Goal: Navigation & Orientation: Understand site structure

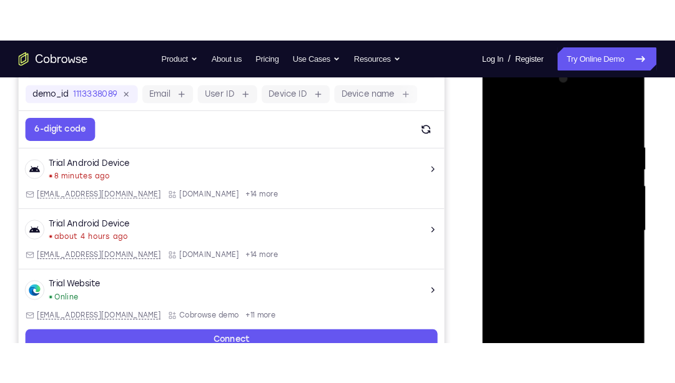
scroll to position [185, 0]
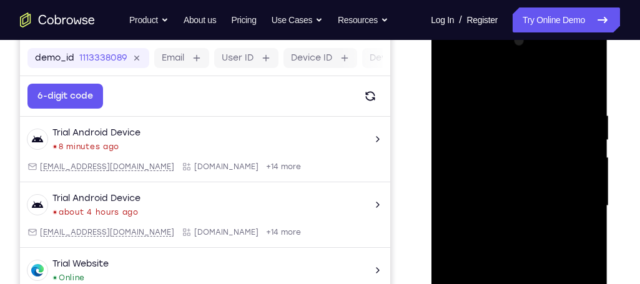
drag, startPoint x: 760, startPoint y: 0, endPoint x: 416, endPoint y: 122, distance: 365.0
click at [416, 122] on div "Your Support Agent Your Customer Web iOS Android" at bounding box center [320, 166] width 600 height 462
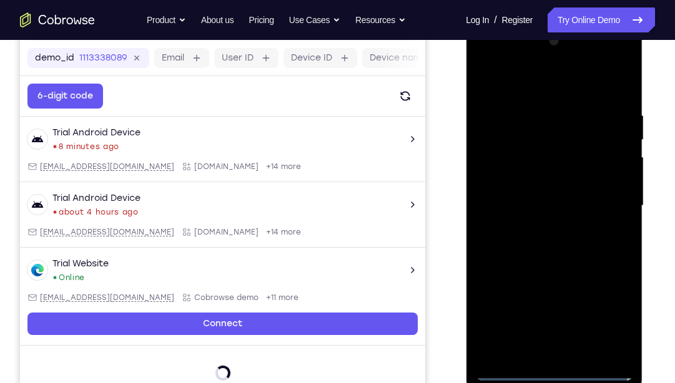
scroll to position [187, 0]
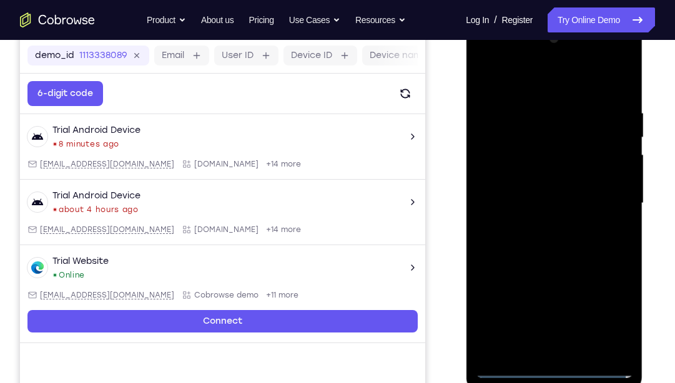
click at [553, 364] on div at bounding box center [553, 204] width 157 height 350
click at [613, 312] on div at bounding box center [553, 204] width 157 height 350
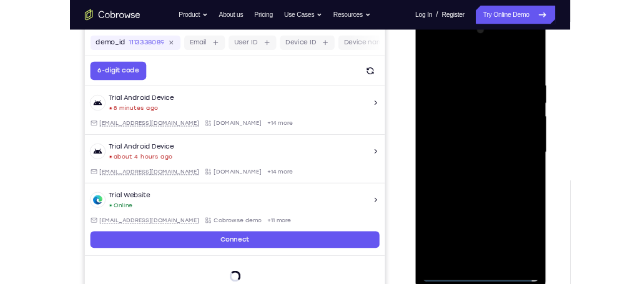
scroll to position [185, 0]
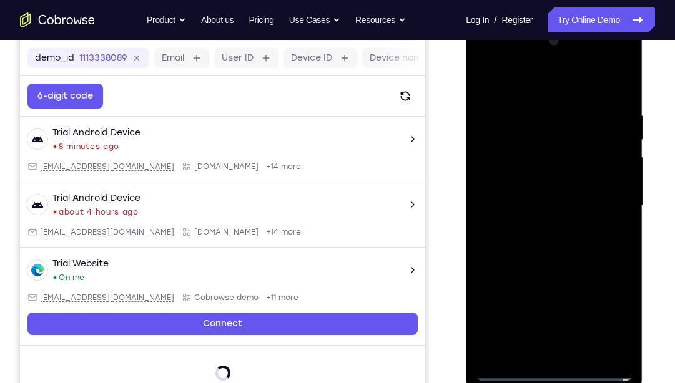
click at [559, 89] on div at bounding box center [553, 206] width 157 height 350
click at [608, 197] on div at bounding box center [553, 206] width 157 height 350
click at [543, 228] on div at bounding box center [553, 206] width 157 height 350
click at [560, 194] on div at bounding box center [553, 206] width 157 height 350
click at [545, 184] on div at bounding box center [553, 206] width 157 height 350
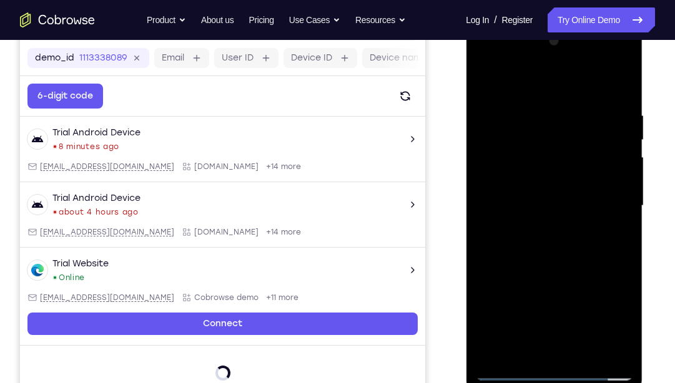
click at [616, 182] on div at bounding box center [553, 206] width 157 height 350
click at [553, 209] on div at bounding box center [553, 206] width 157 height 350
click at [587, 251] on div at bounding box center [553, 206] width 157 height 350
click at [575, 248] on div at bounding box center [553, 206] width 157 height 350
click at [581, 355] on div at bounding box center [553, 206] width 157 height 350
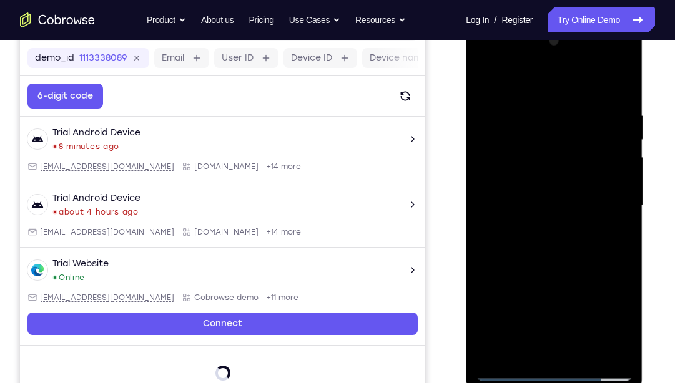
click at [576, 255] on div at bounding box center [553, 206] width 157 height 350
click at [585, 353] on div at bounding box center [553, 206] width 157 height 350
click at [561, 271] on div at bounding box center [553, 206] width 157 height 350
click at [566, 201] on div at bounding box center [553, 206] width 157 height 350
click at [486, 82] on div at bounding box center [553, 206] width 157 height 350
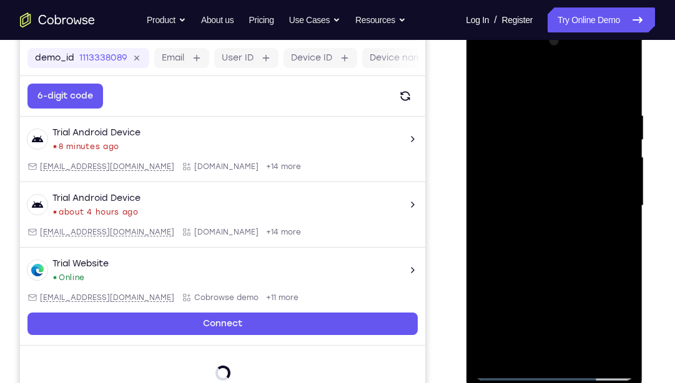
click at [486, 82] on div at bounding box center [553, 206] width 157 height 350
click at [538, 106] on div at bounding box center [553, 206] width 157 height 350
click at [621, 82] on div at bounding box center [553, 206] width 157 height 350
click at [586, 353] on div at bounding box center [553, 206] width 157 height 350
click at [541, 202] on div at bounding box center [553, 206] width 157 height 350
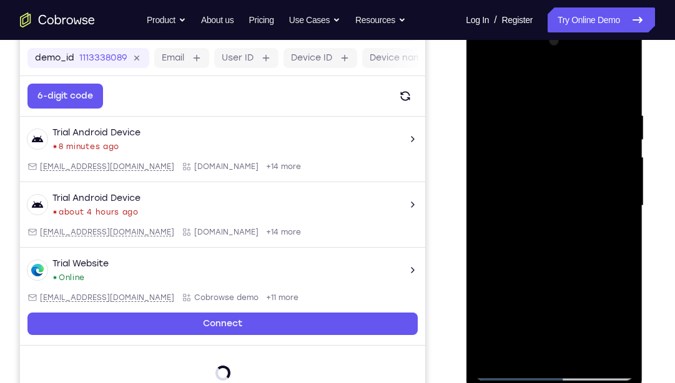
click at [488, 84] on div at bounding box center [553, 206] width 157 height 350
